Goal: Task Accomplishment & Management: Use online tool/utility

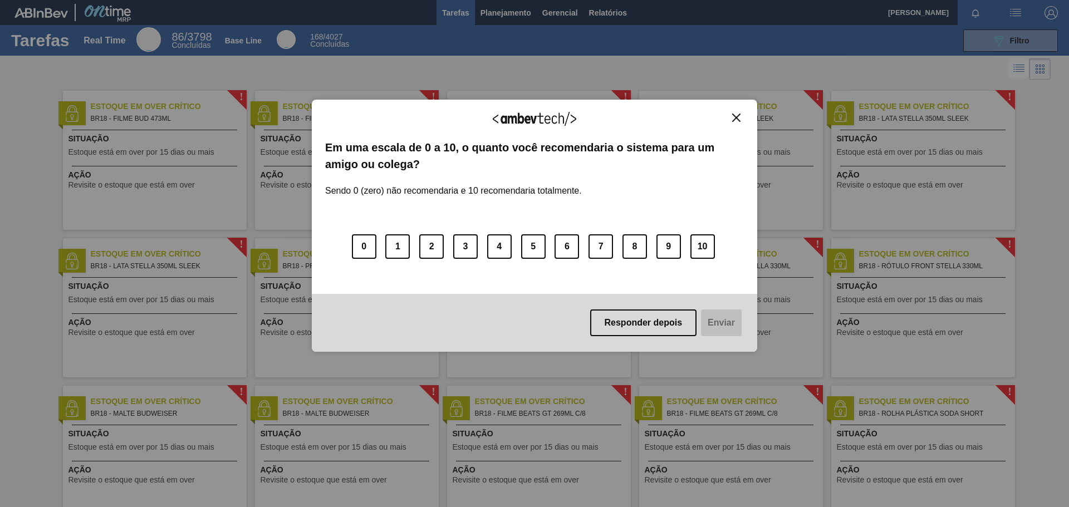
click at [663, 289] on div "Em uma escala de 0 a 10, o quanto você recomendaria o sistema para um amigo ou …" at bounding box center [534, 216] width 419 height 155
drag, startPoint x: 657, startPoint y: 346, endPoint x: 657, endPoint y: 334, distance: 12.8
click at [657, 345] on div "Responder depois Enviar" at bounding box center [535, 323] width 446 height 58
click at [650, 330] on button "Responder depois" at bounding box center [643, 323] width 107 height 27
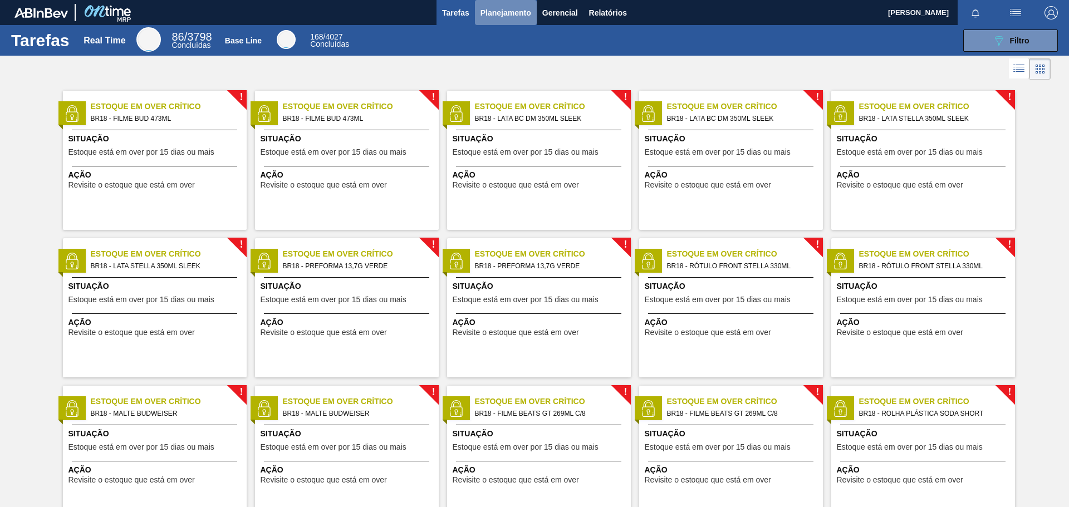
click at [517, 7] on span "Planejamento" at bounding box center [506, 12] width 51 height 13
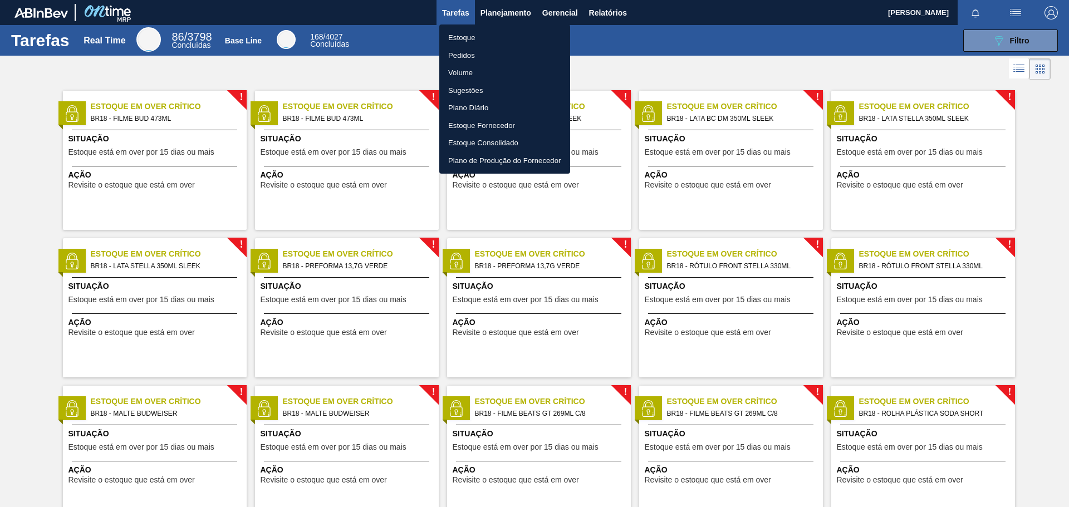
click at [550, 10] on div at bounding box center [534, 253] width 1069 height 507
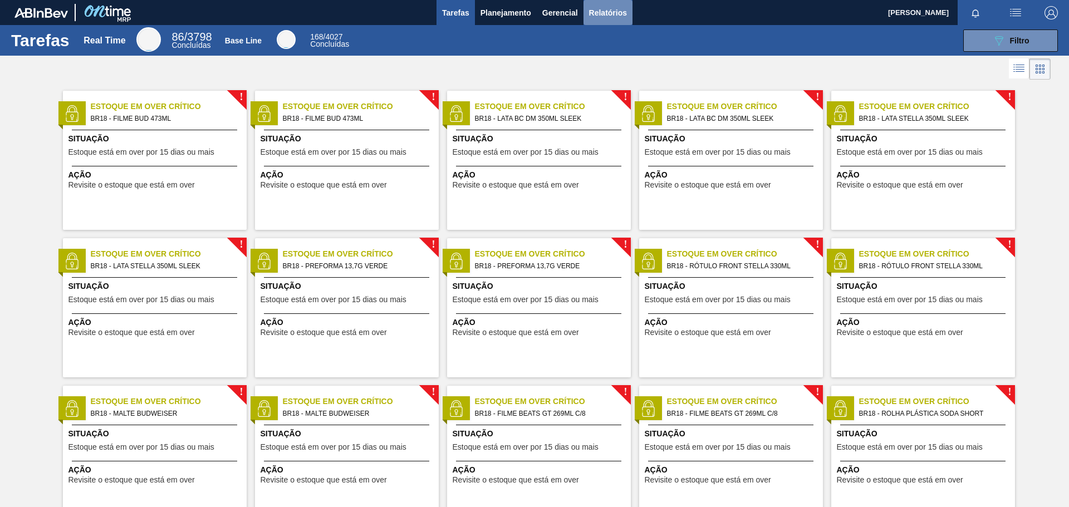
click at [602, 11] on span "Relatórios" at bounding box center [608, 12] width 38 height 13
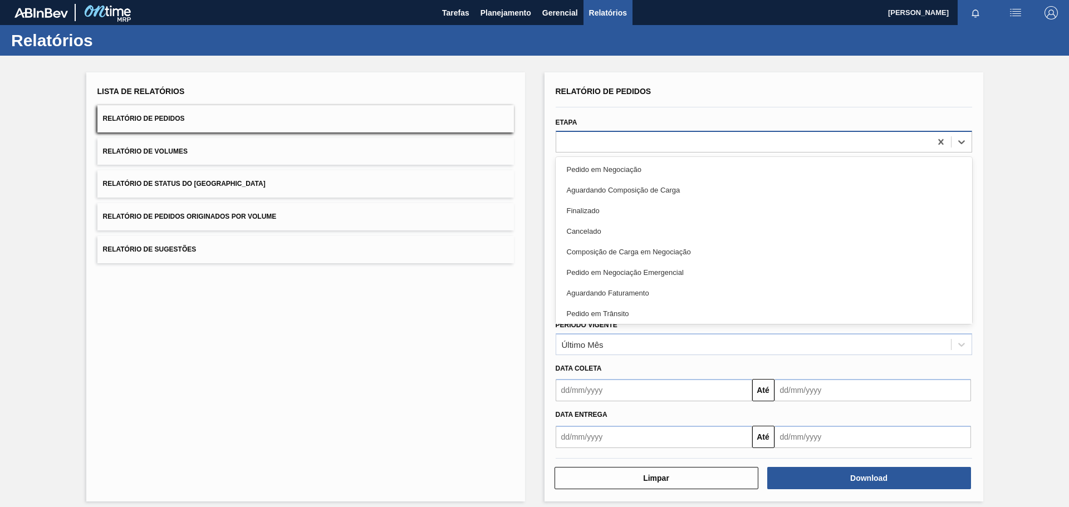
click at [580, 146] on div at bounding box center [743, 142] width 375 height 16
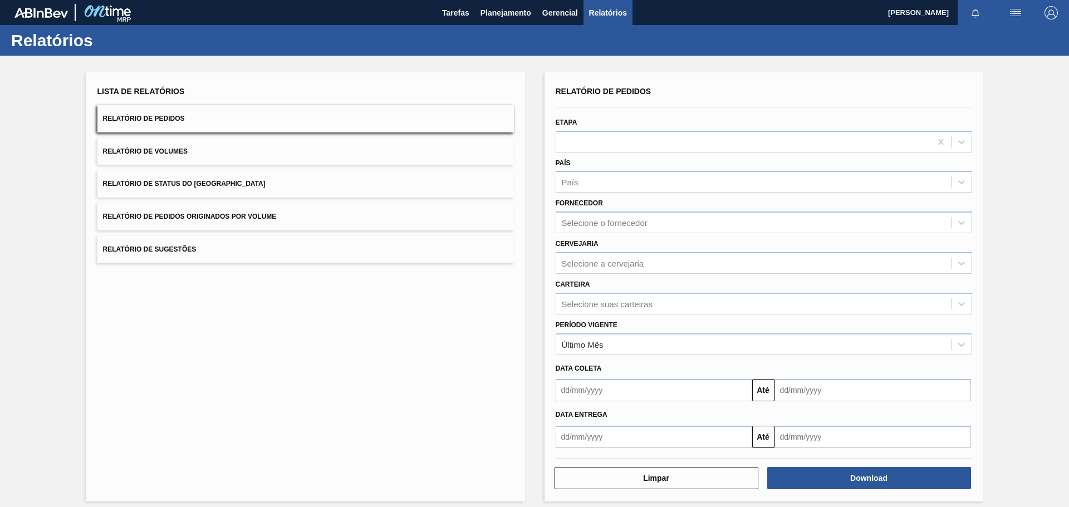
click at [492, 306] on div "Lista de Relatórios Relatório de Pedidos Relatório de Volumes Relatório de Stat…" at bounding box center [305, 286] width 439 height 429
click at [676, 436] on input "text" at bounding box center [654, 437] width 197 height 22
click at [463, 420] on div "Lista de Relatórios Relatório de Pedidos Relatório de Volumes Relatório de Stat…" at bounding box center [305, 286] width 439 height 429
click at [628, 393] on input "text" at bounding box center [654, 390] width 197 height 22
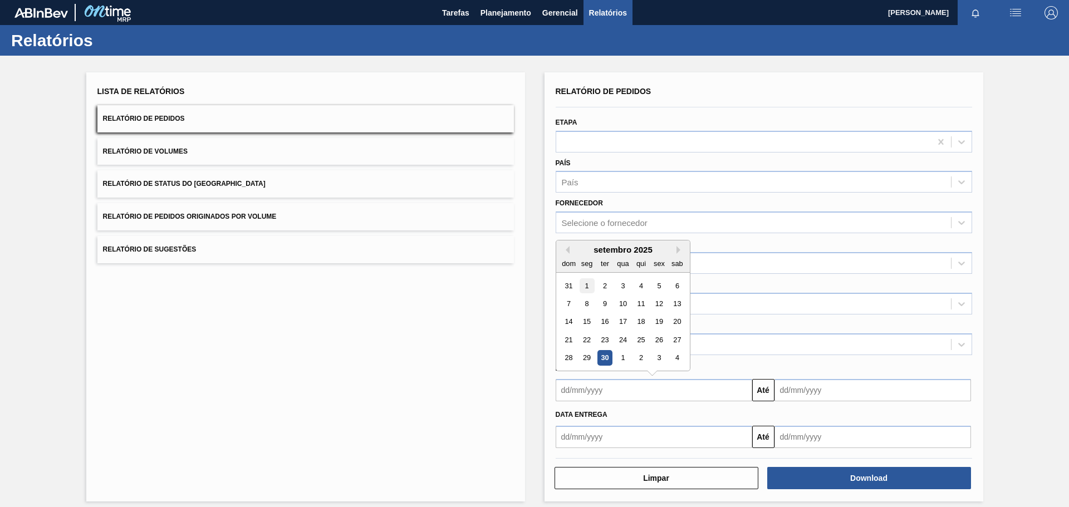
click at [589, 282] on div "1" at bounding box center [586, 285] width 15 height 15
type input "[DATE]"
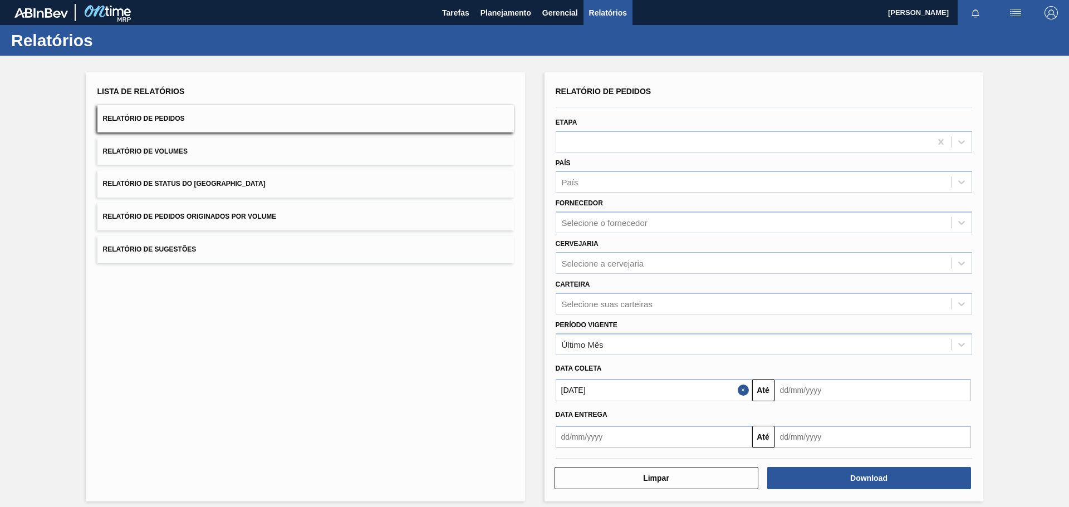
click at [817, 400] on input "text" at bounding box center [873, 390] width 197 height 22
click at [820, 356] on div "30" at bounding box center [823, 358] width 15 height 15
type input "[DATE]"
click at [609, 271] on div "Selecione a cervejaria" at bounding box center [764, 263] width 417 height 22
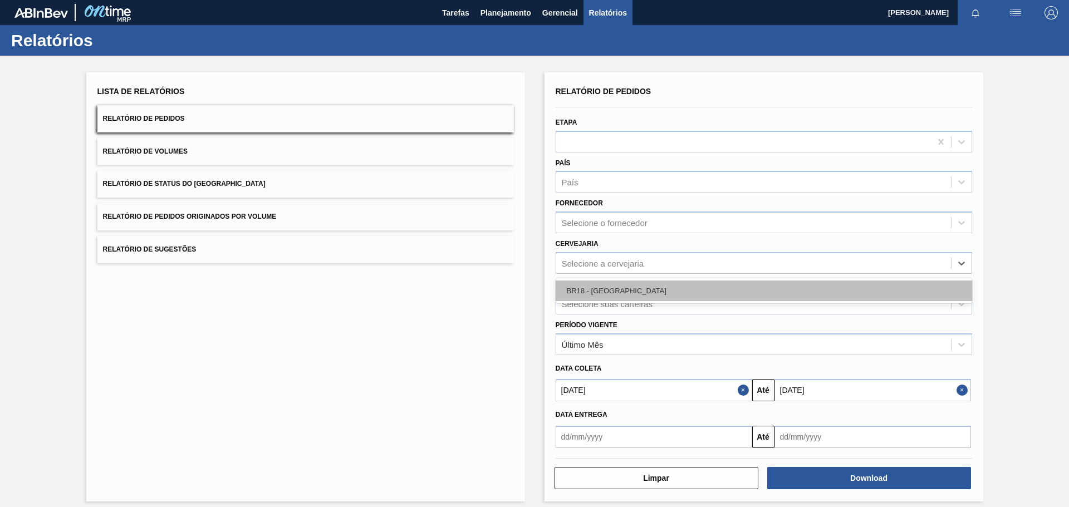
click at [607, 283] on div "BR18 - [GEOGRAPHIC_DATA]" at bounding box center [764, 291] width 417 height 21
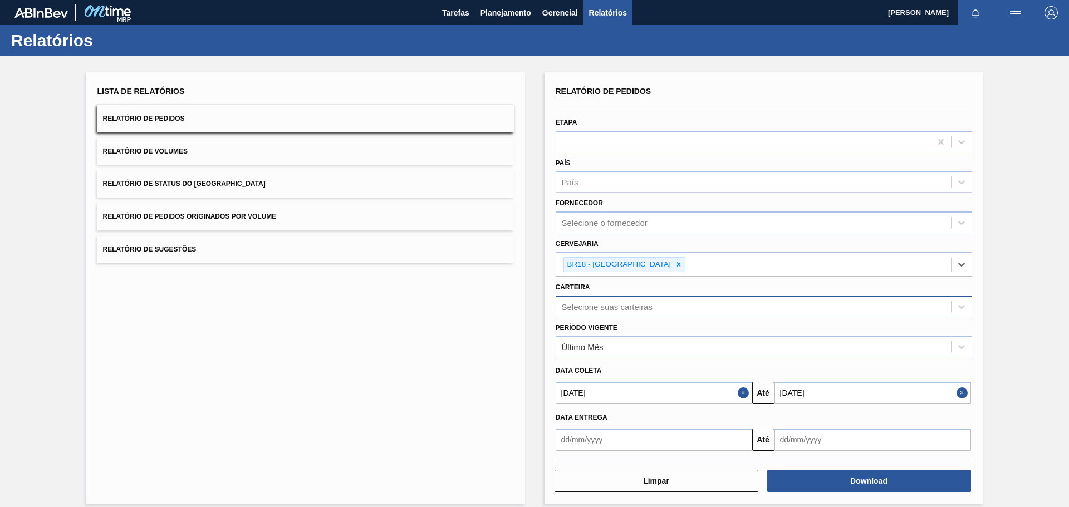
click at [616, 307] on div "Selecione suas carteiras" at bounding box center [607, 306] width 91 height 9
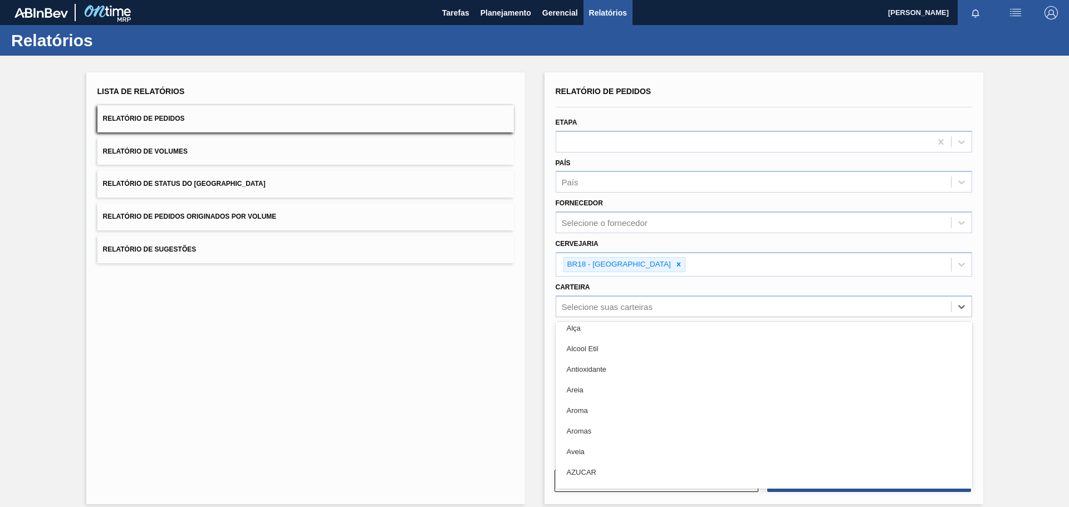
scroll to position [278, 0]
type input "ga"
click at [617, 414] on div "Garrafa de Vidro" at bounding box center [764, 414] width 417 height 21
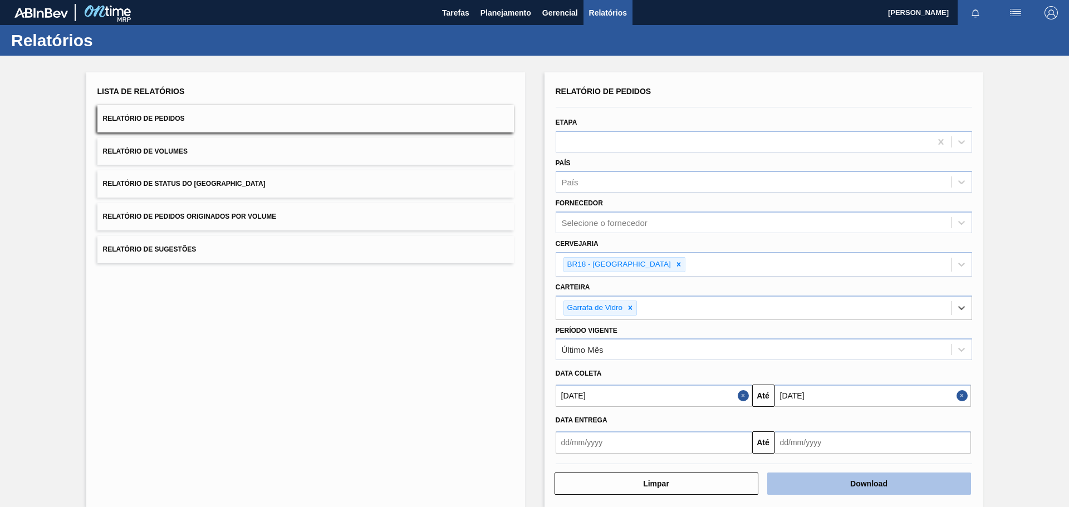
click at [832, 490] on button "Download" at bounding box center [869, 484] width 204 height 22
